Goal: Task Accomplishment & Management: Use online tool/utility

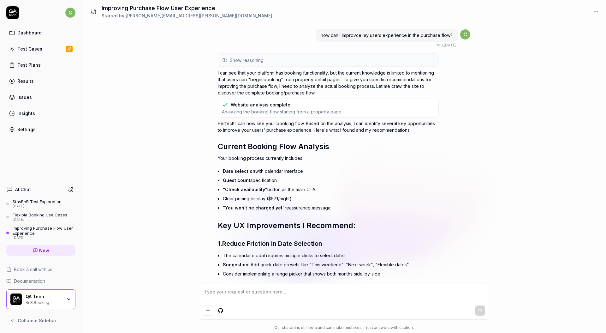
scroll to position [732, 0]
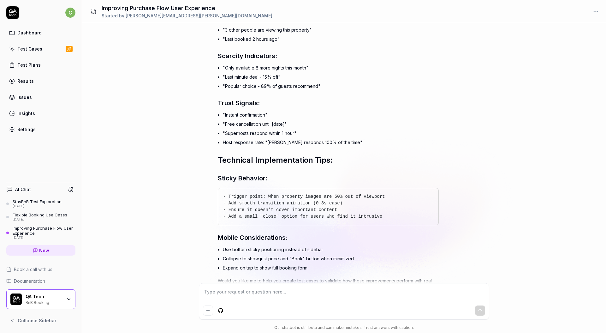
click at [33, 35] on div "Dashboard" at bounding box center [29, 32] width 24 height 7
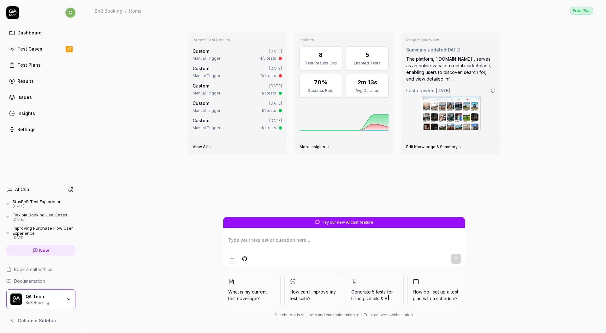
click at [41, 54] on link "Test Cases" at bounding box center [40, 49] width 69 height 12
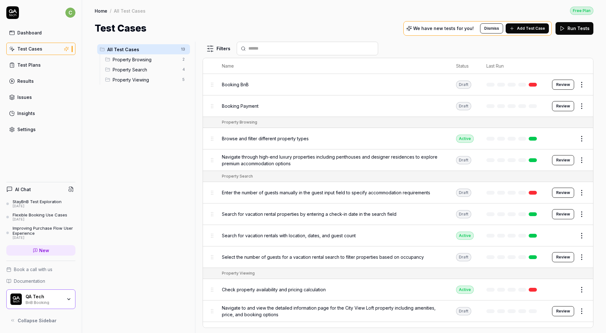
click at [559, 160] on button "Review" at bounding box center [563, 160] width 22 height 10
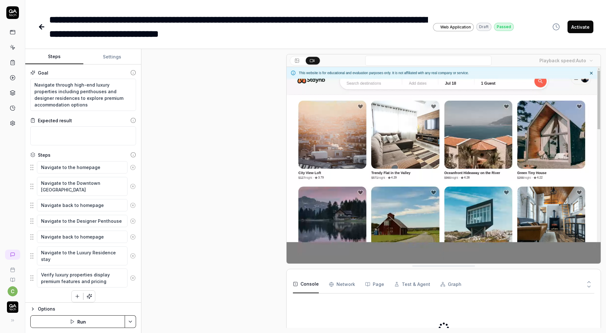
scroll to position [151, 0]
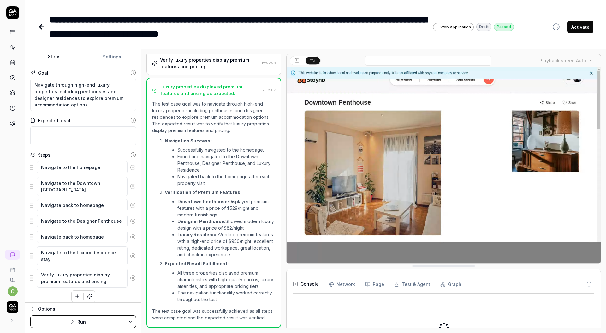
type textarea "*"
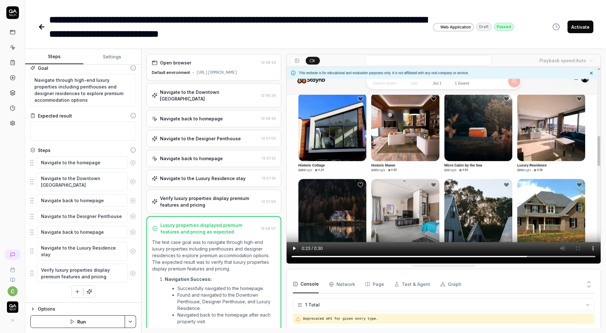
click at [219, 116] on div "Navigate back to homepage 12:56:55" at bounding box center [213, 118] width 135 height 17
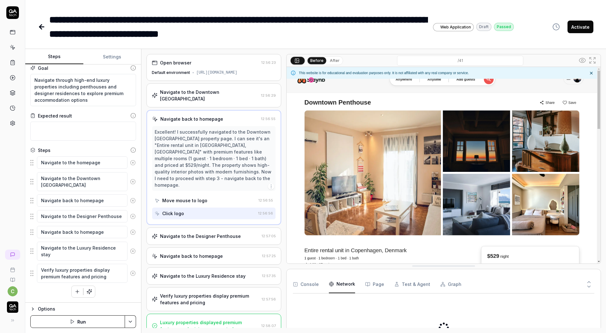
click at [344, 283] on Requests "Network" at bounding box center [342, 284] width 26 height 18
